Goal: Check status: Check status

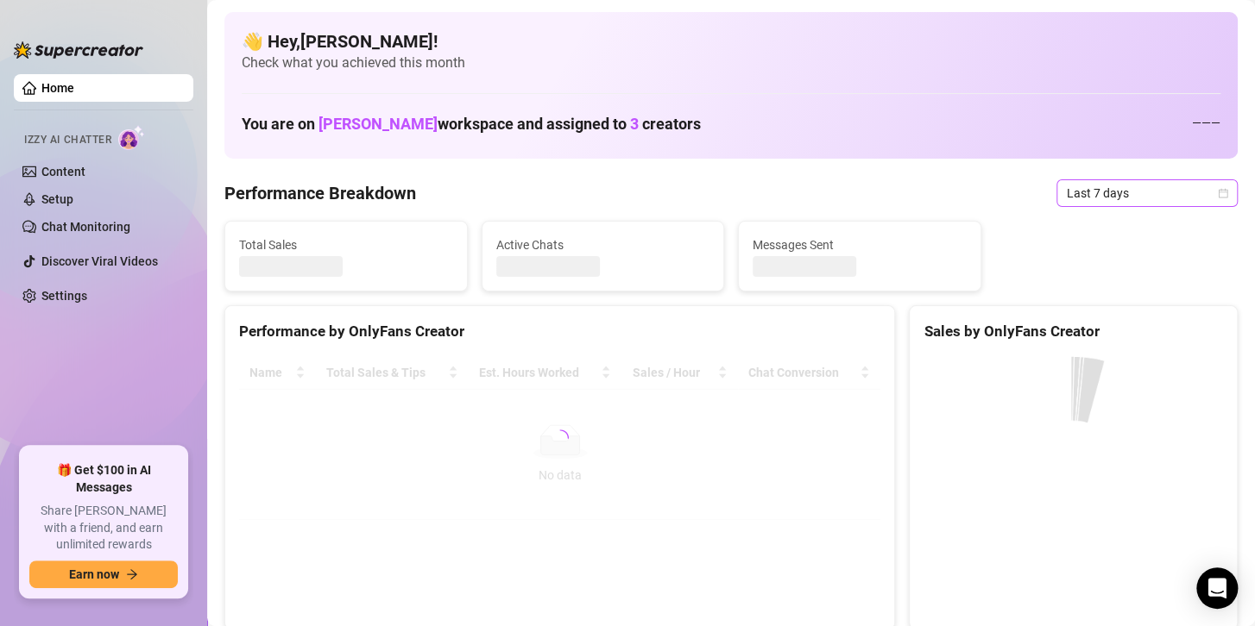
click at [1086, 198] on span "Last 7 days" at bounding box center [1147, 193] width 160 height 26
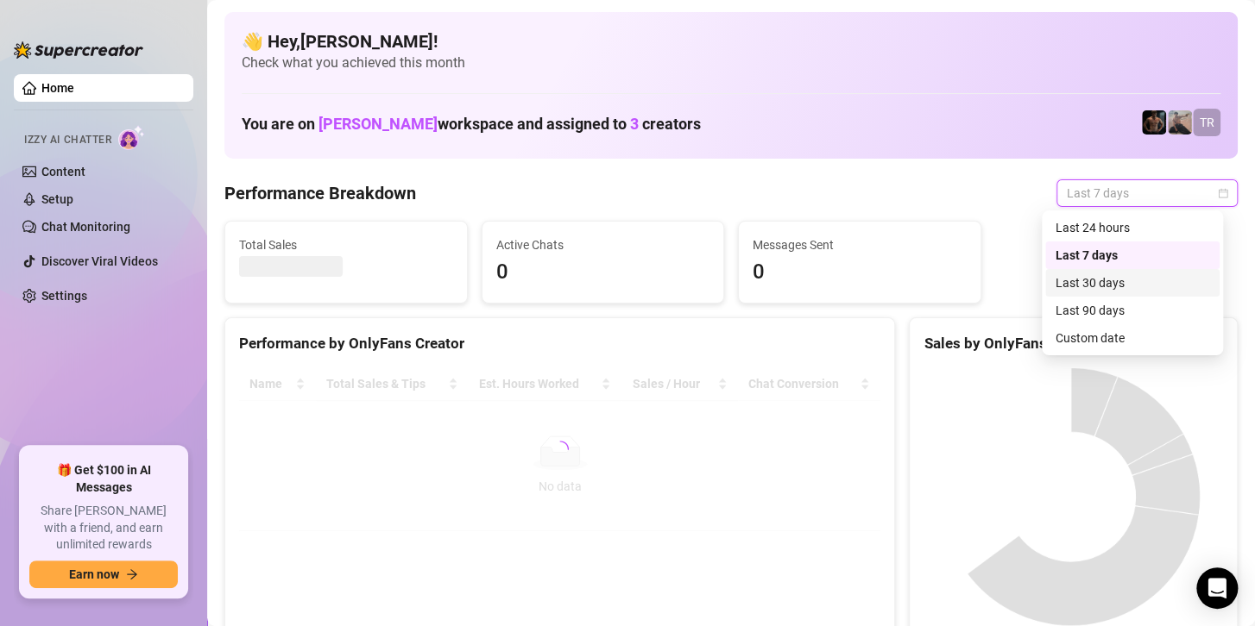
click at [1091, 339] on div "Custom date" at bounding box center [1132, 338] width 154 height 19
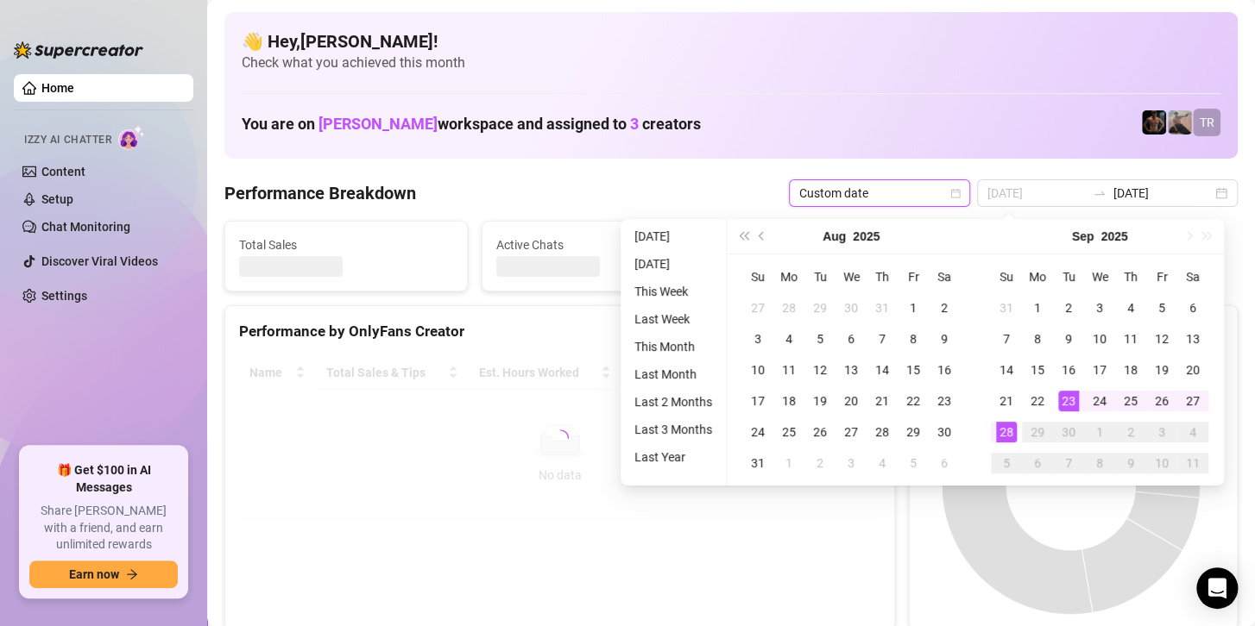
click at [1004, 428] on div "28" at bounding box center [1006, 432] width 21 height 21
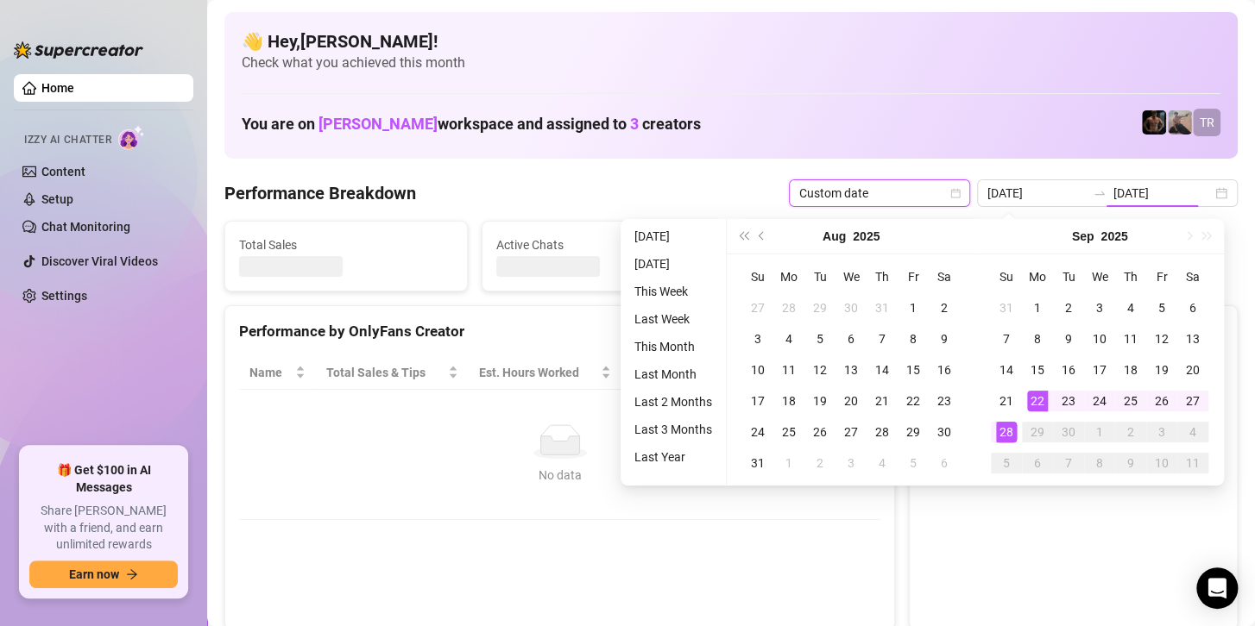
type input "2025-09-22"
type input "[DATE]"
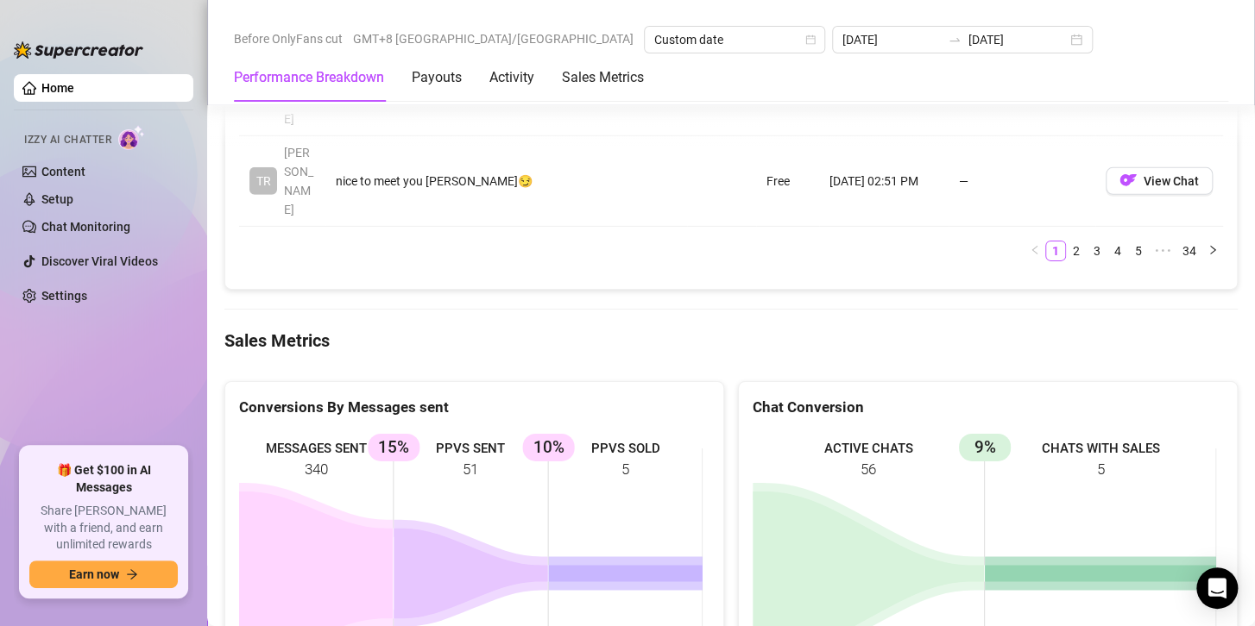
scroll to position [2330, 0]
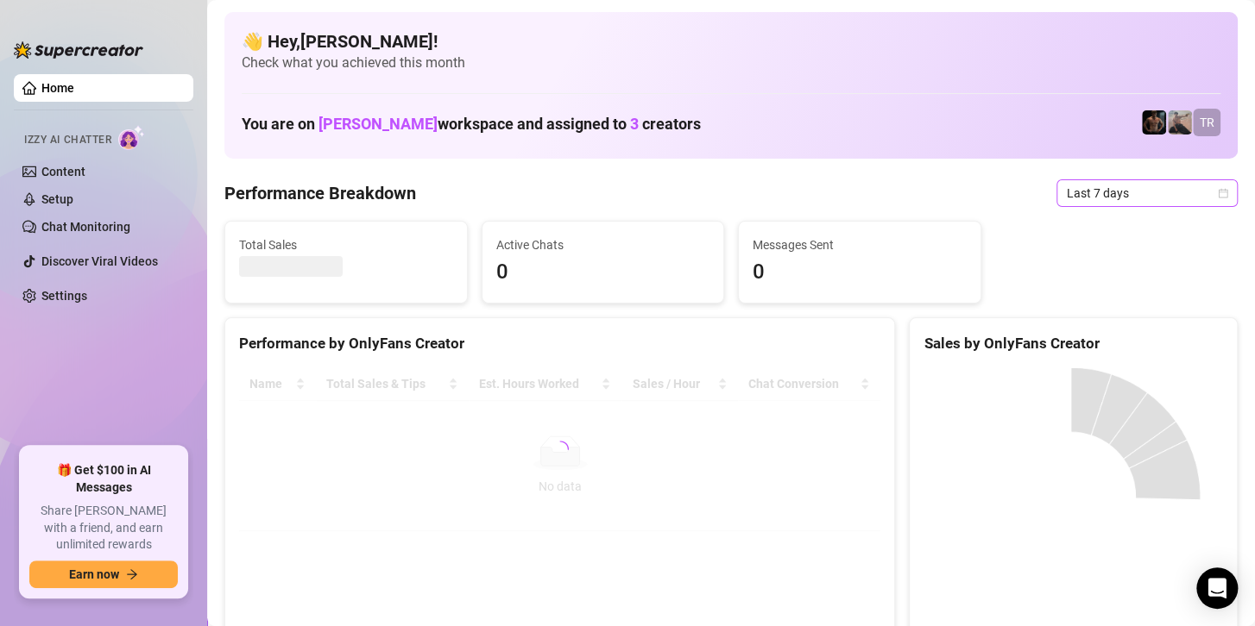
click at [1080, 204] on span "Last 7 days" at bounding box center [1147, 193] width 160 height 26
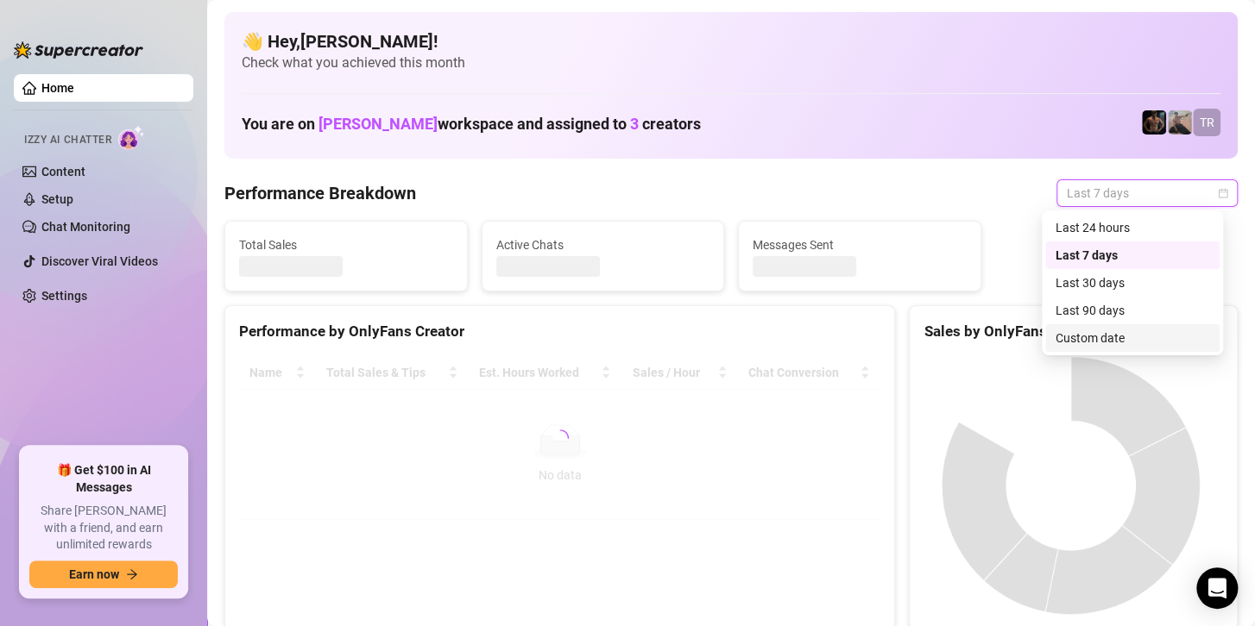
click at [1062, 338] on div "Custom date" at bounding box center [1132, 338] width 154 height 19
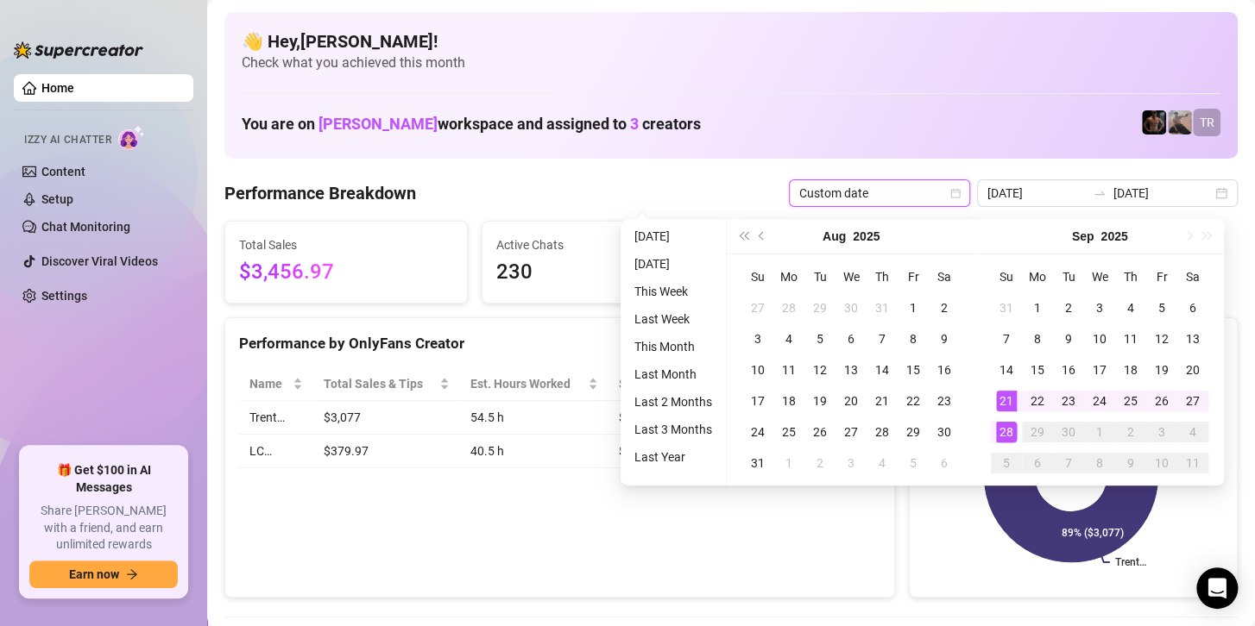
click at [1003, 430] on div "28" at bounding box center [1006, 432] width 21 height 21
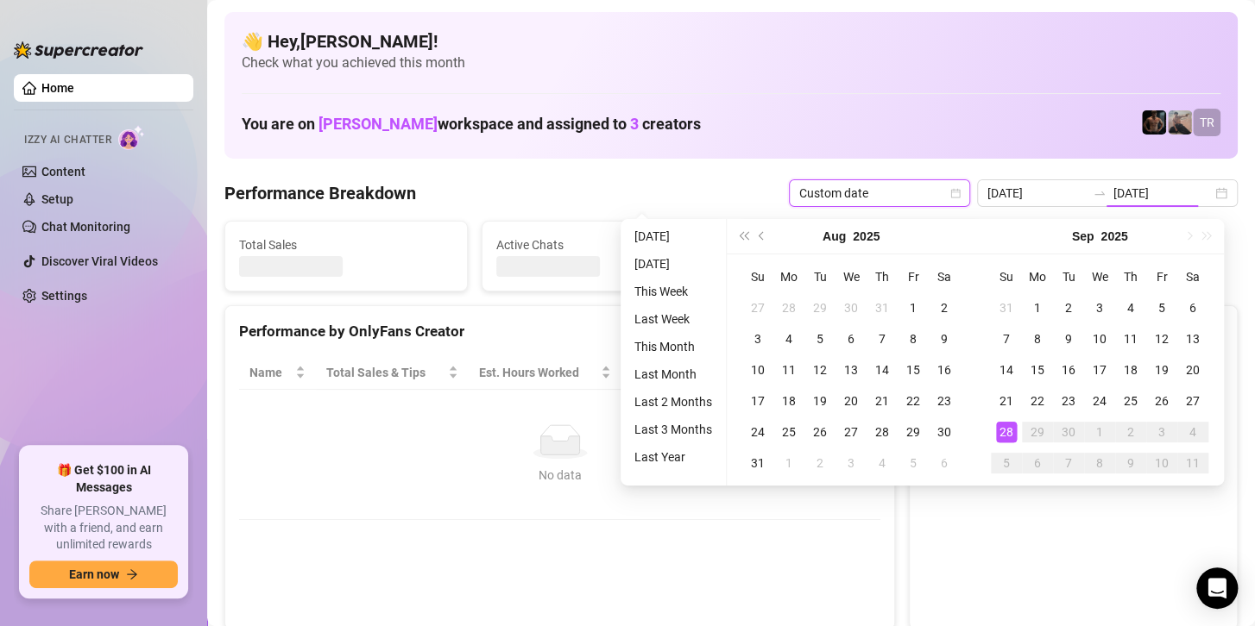
type input "[DATE]"
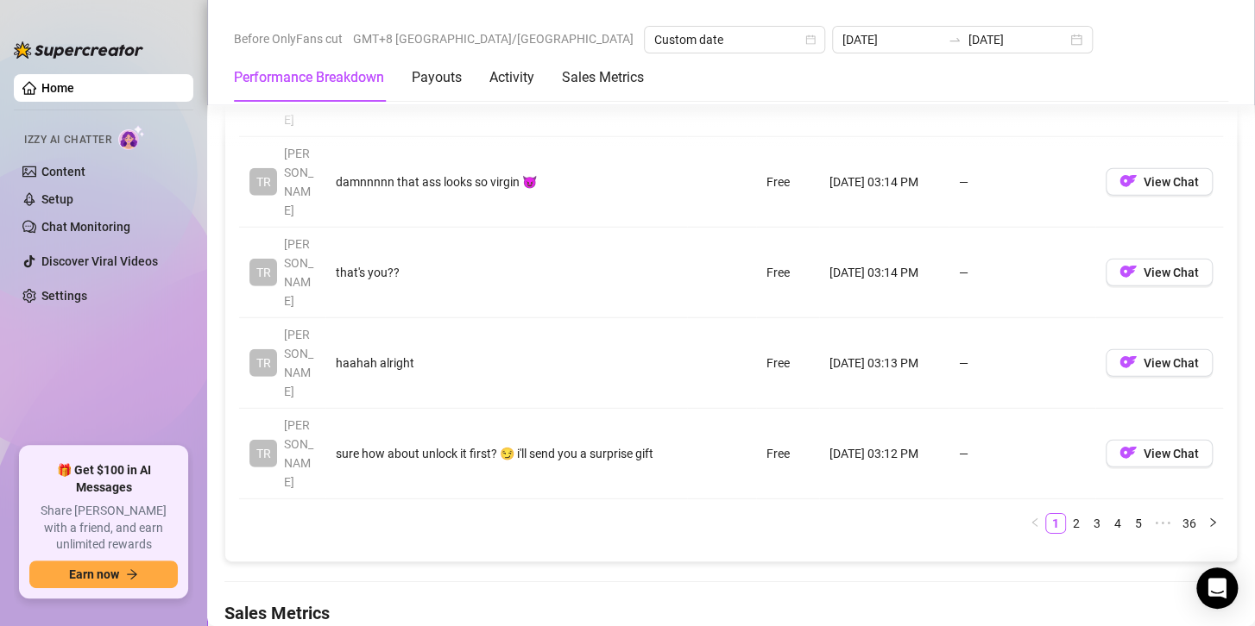
scroll to position [2330, 0]
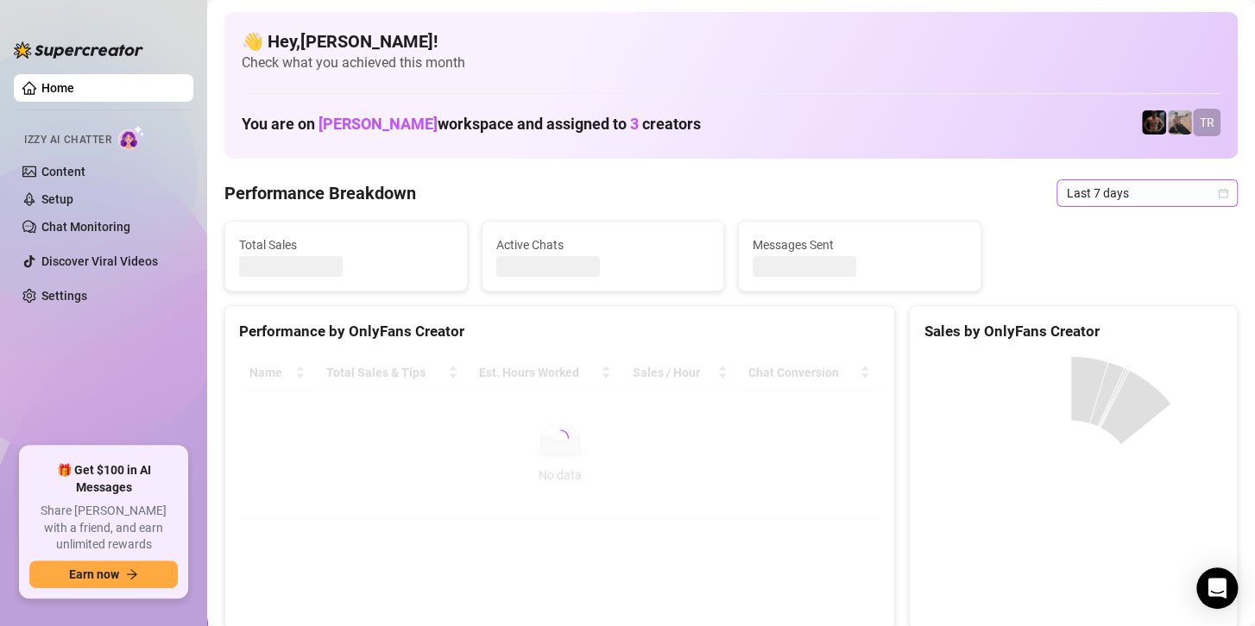
click at [1129, 190] on span "Last 7 days" at bounding box center [1147, 193] width 160 height 26
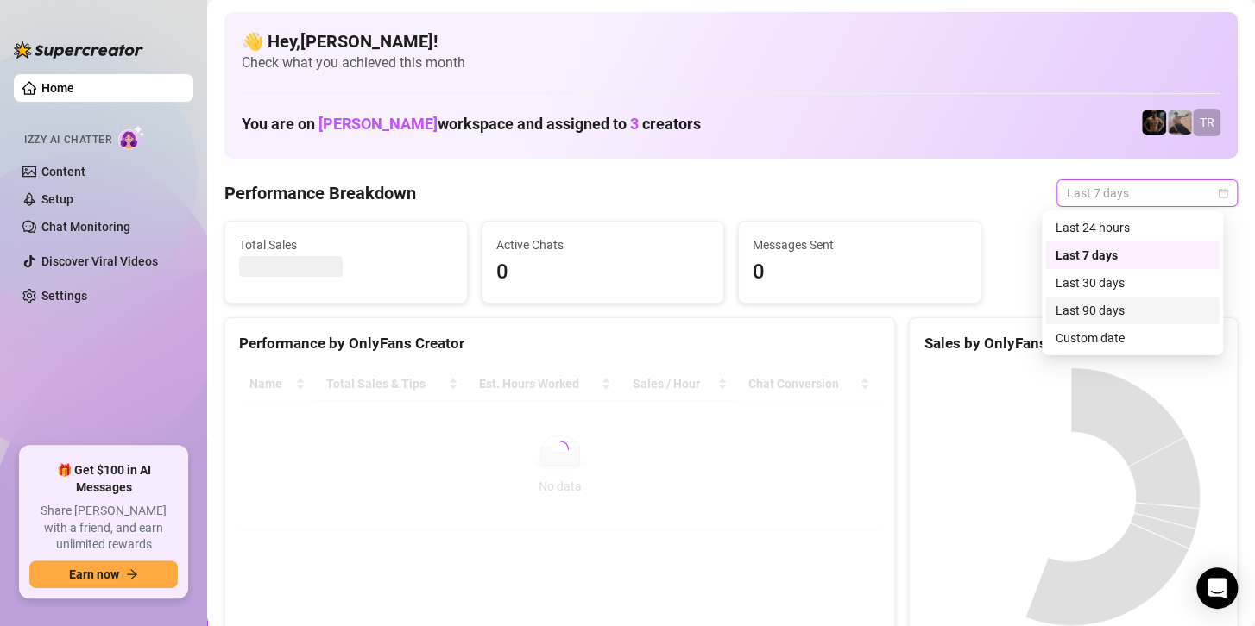
click at [1091, 344] on div "Custom date" at bounding box center [1132, 338] width 154 height 19
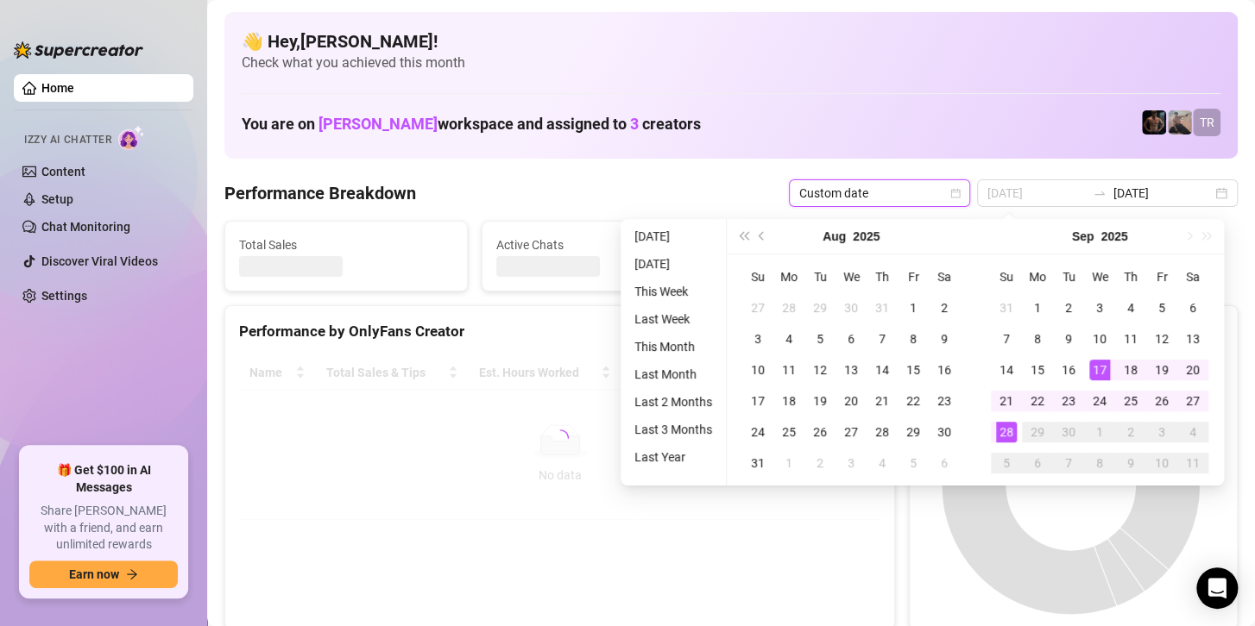
click at [1007, 434] on div "28" at bounding box center [1006, 432] width 21 height 21
type input "[DATE]"
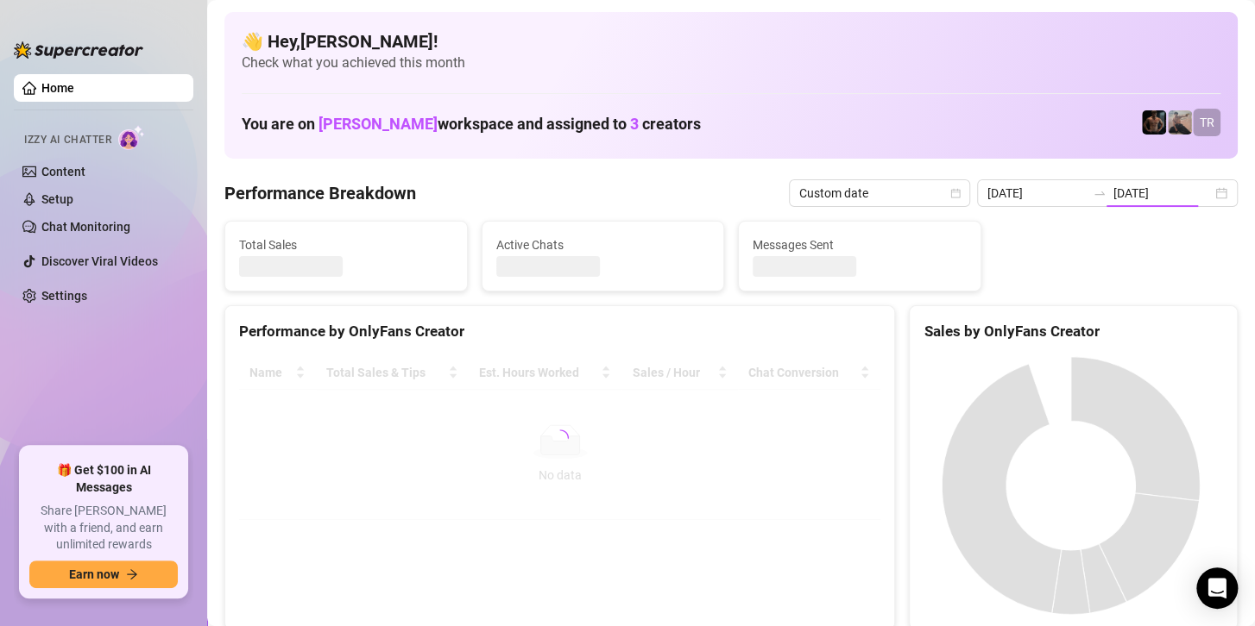
type input "[DATE]"
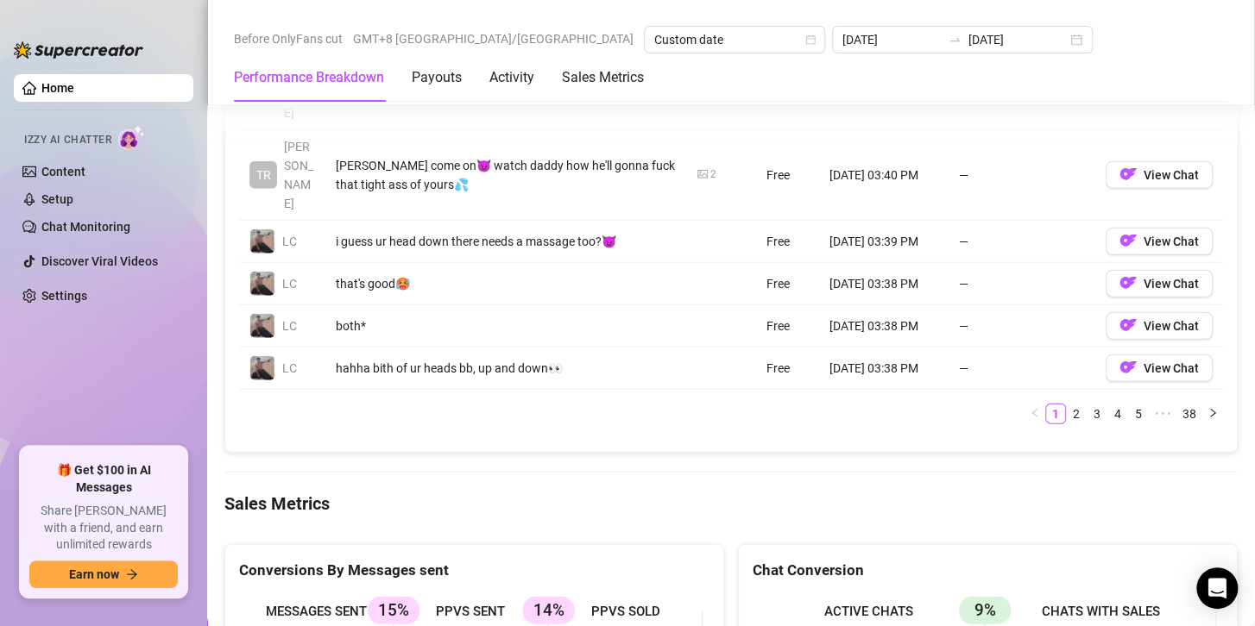
scroll to position [2244, 0]
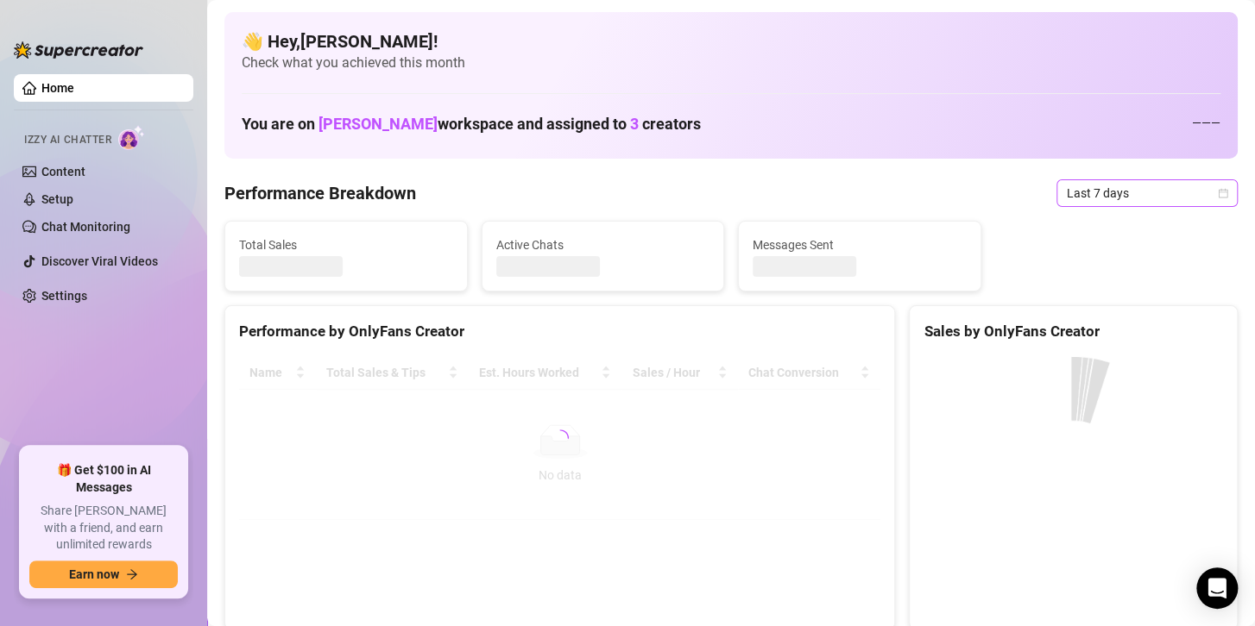
click at [1101, 191] on span "Last 7 days" at bounding box center [1147, 193] width 160 height 26
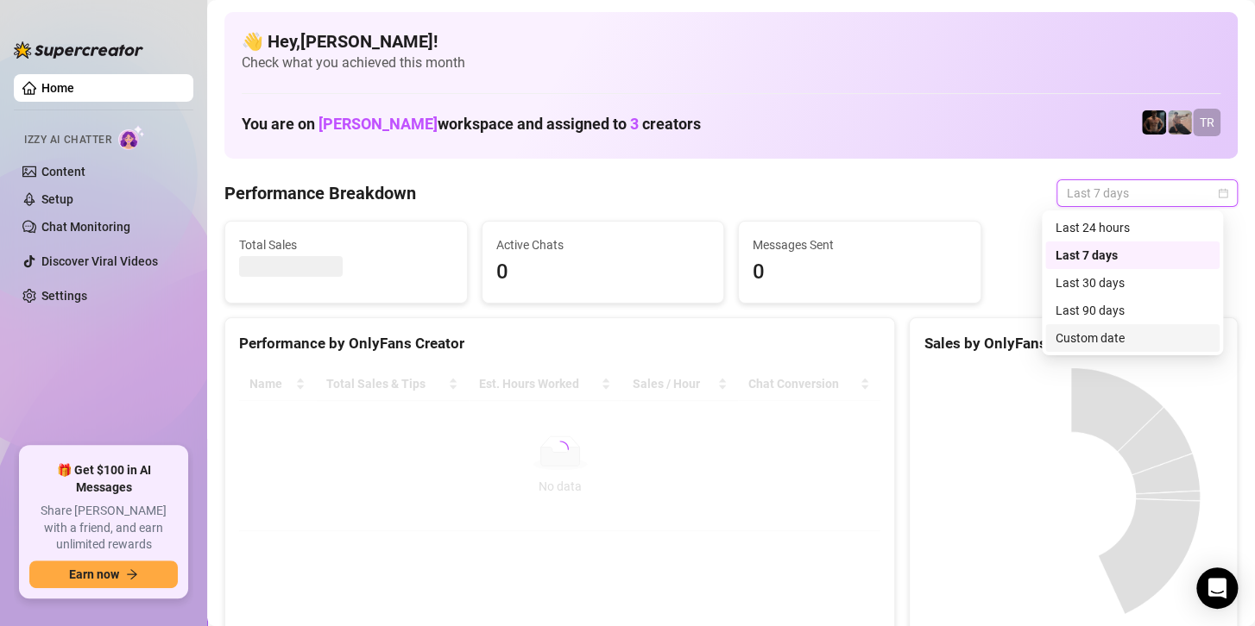
click at [1089, 335] on div "Custom date" at bounding box center [1132, 338] width 154 height 19
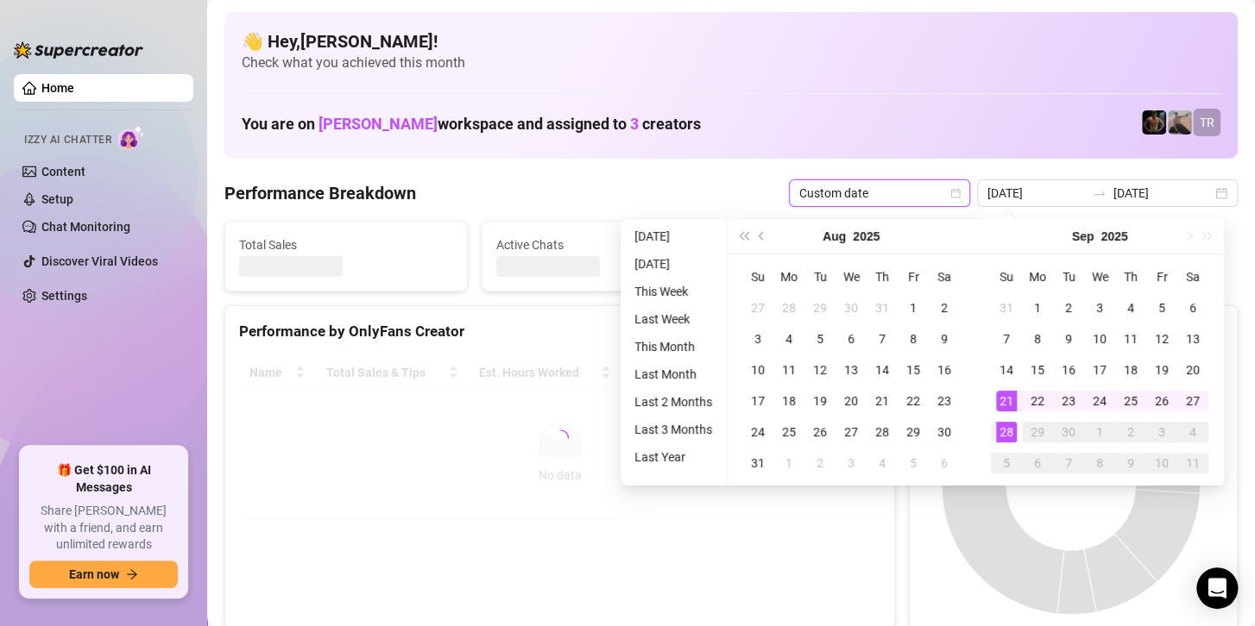
type input "[DATE]"
click at [1004, 429] on div "28" at bounding box center [1006, 432] width 21 height 21
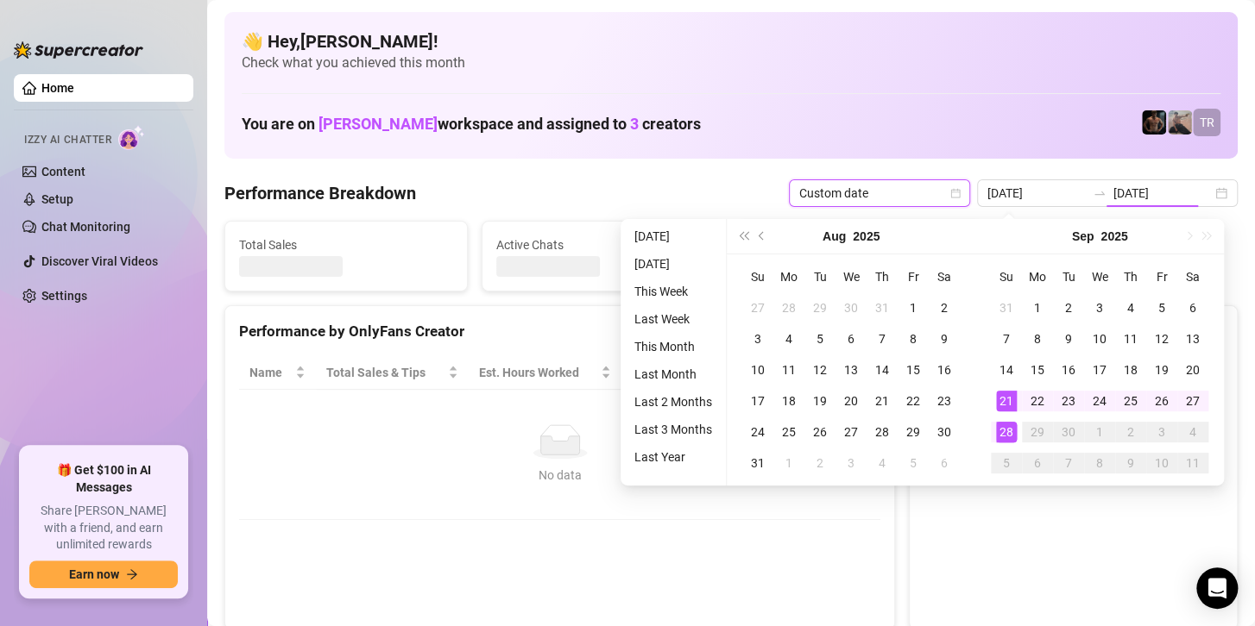
type input "[DATE]"
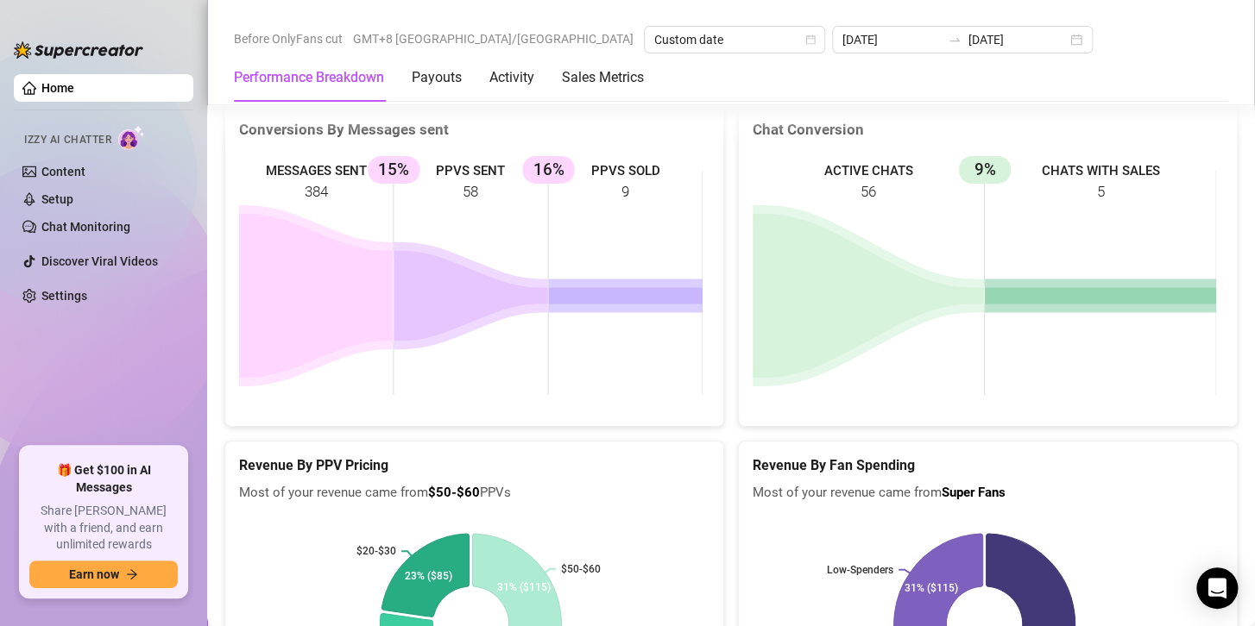
scroll to position [2864, 0]
